Goal: Transaction & Acquisition: Purchase product/service

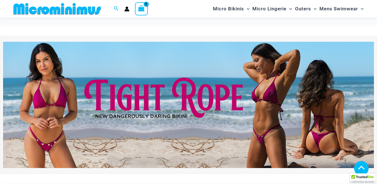
scroll to position [163, 0]
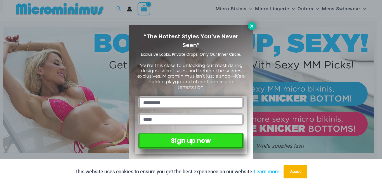
click at [253, 28] on icon at bounding box center [251, 25] width 5 height 5
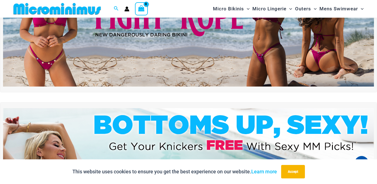
scroll to position [0, 0]
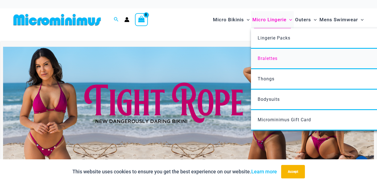
click at [273, 58] on span "Bralettes" at bounding box center [268, 58] width 20 height 5
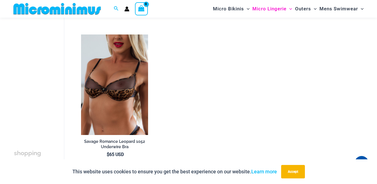
scroll to position [360, 0]
